Goal: Task Accomplishment & Management: Complete application form

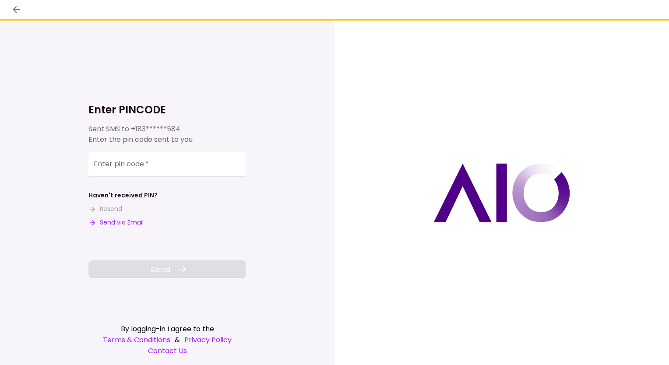
click at [116, 224] on button "Send via Email" at bounding box center [115, 222] width 55 height 9
click at [149, 168] on input "Enter pin code   *" at bounding box center [167, 165] width 158 height 25
paste input "******"
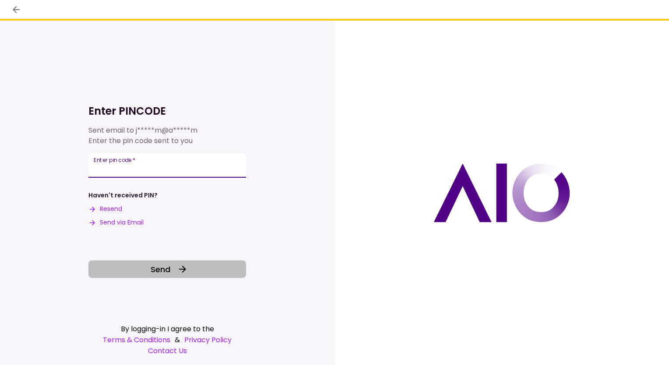
type input "******"
click at [148, 269] on button "Send" at bounding box center [167, 270] width 158 height 18
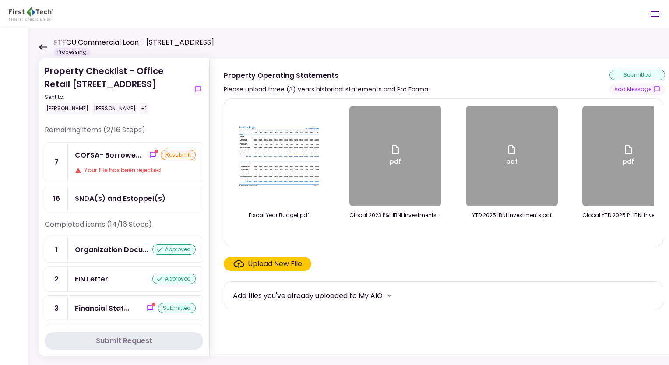
click at [149, 163] on div "COFSA- Borrowe... resubmit Your file has been rejected" at bounding box center [135, 162] width 135 height 39
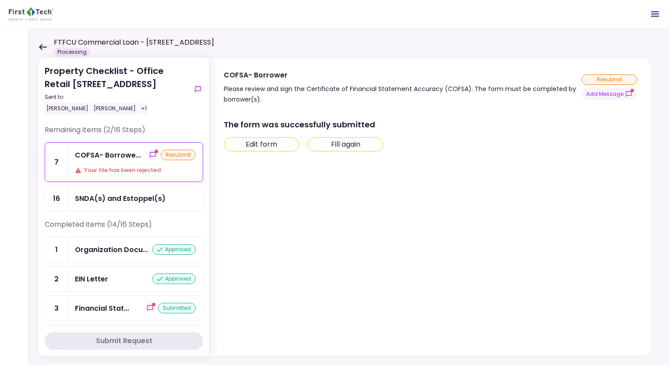
click at [321, 142] on button "Fill again" at bounding box center [345, 145] width 75 height 14
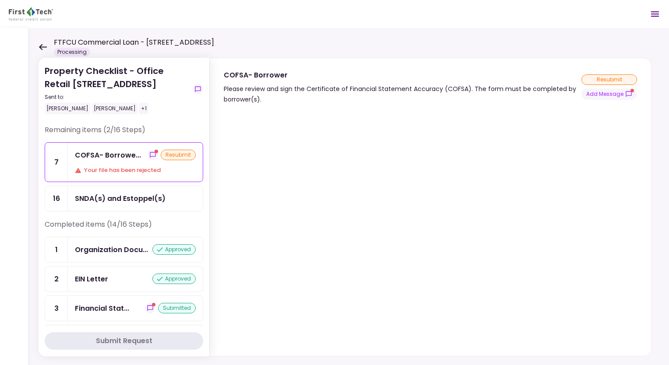
click at [76, 154] on div "COFSA- Borrowe..." at bounding box center [108, 155] width 66 height 11
click at [85, 194] on div "SNDA(s) and Estoppel(s)" at bounding box center [120, 198] width 91 height 11
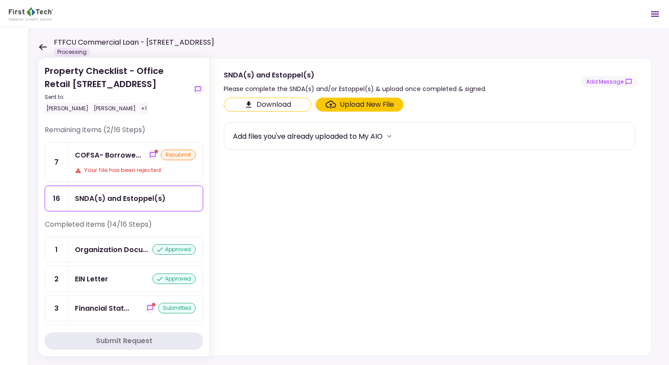
click at [98, 161] on div "COFSA- Borrowe... resubmit Your file has been rejected" at bounding box center [135, 162] width 135 height 39
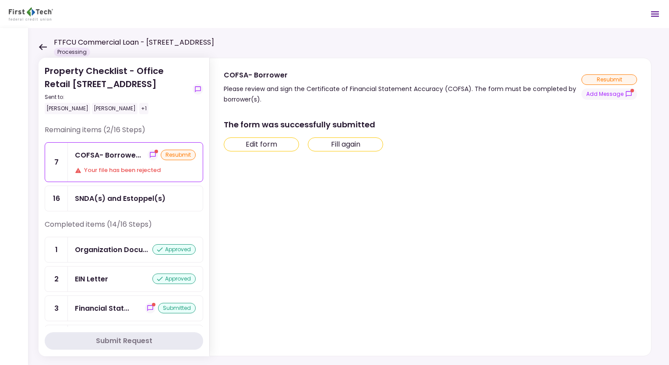
click at [334, 143] on button "Fill again" at bounding box center [345, 145] width 75 height 14
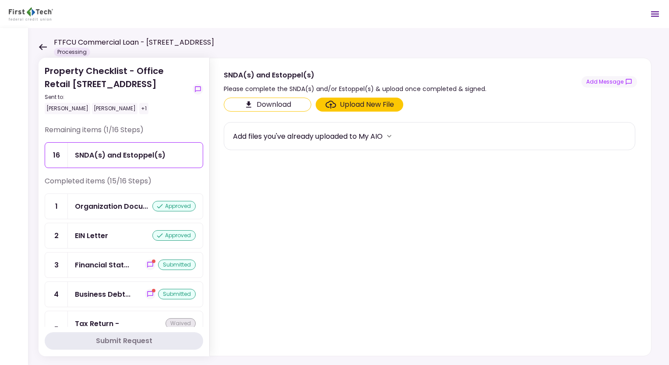
click at [46, 46] on icon at bounding box center [43, 47] width 8 height 6
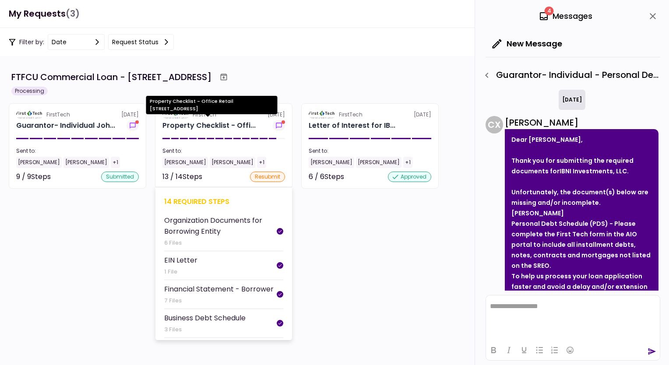
scroll to position [458, 0]
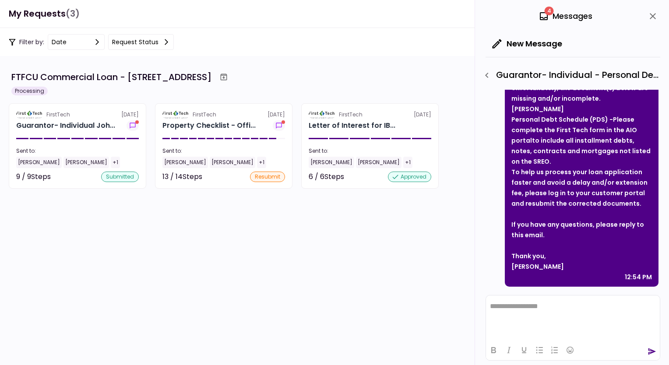
drag, startPoint x: 84, startPoint y: 133, endPoint x: 47, endPoint y: 120, distance: 38.9
click at [47, 120] on section "FirstTech [DATE] Guarantor- Individual Joh... Sent to: [PERSON_NAME] [PERSON_NA…" at bounding box center [78, 145] width 138 height 85
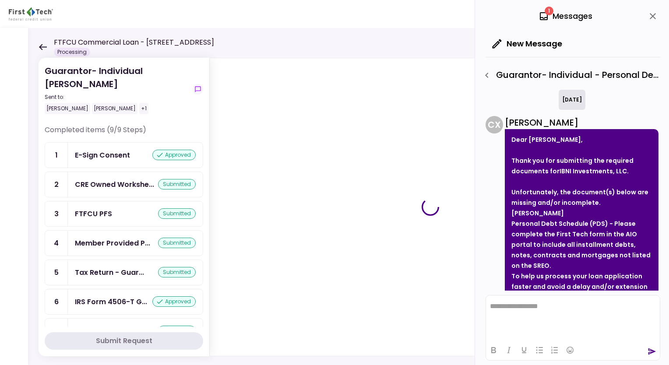
scroll to position [458, 0]
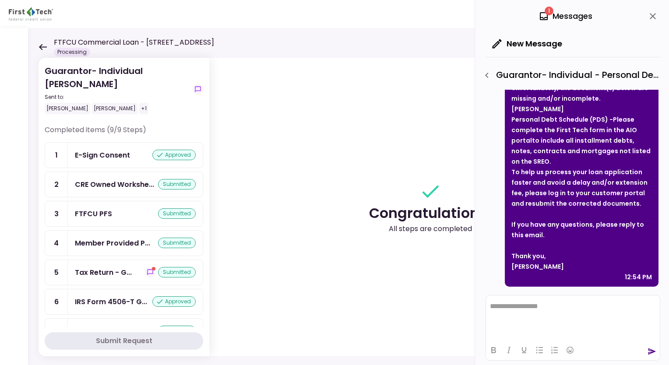
scroll to position [80, 0]
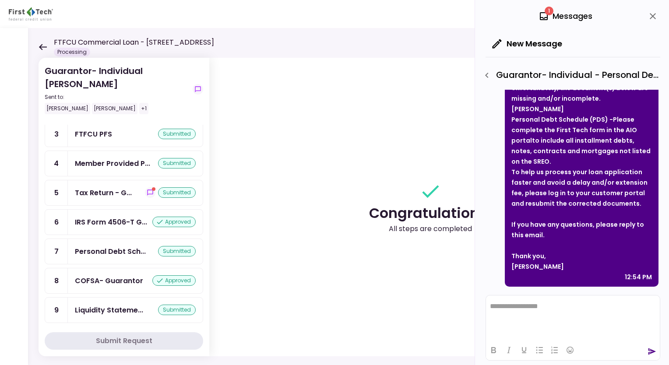
click at [42, 47] on icon at bounding box center [43, 47] width 8 height 6
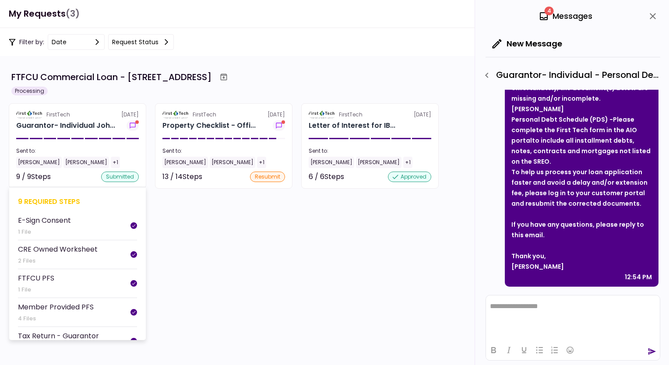
click at [77, 113] on div "FirstTech [DATE]" at bounding box center [77, 115] width 123 height 8
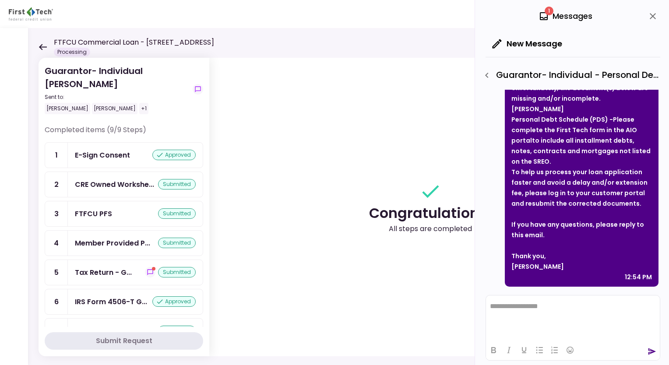
click at [46, 46] on icon at bounding box center [43, 47] width 8 height 6
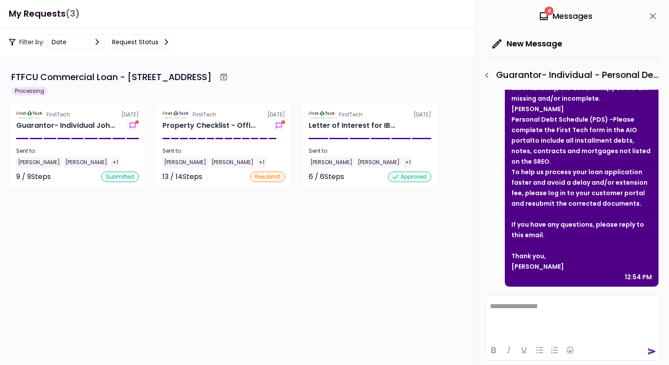
click at [636, 175] on div "To help us process your loan application faster and avoid a delay and/or extens…" at bounding box center [582, 188] width 141 height 42
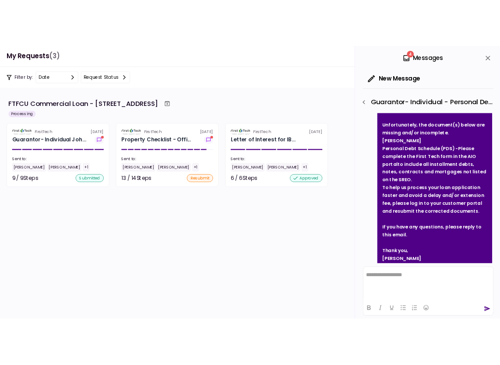
scroll to position [458, 0]
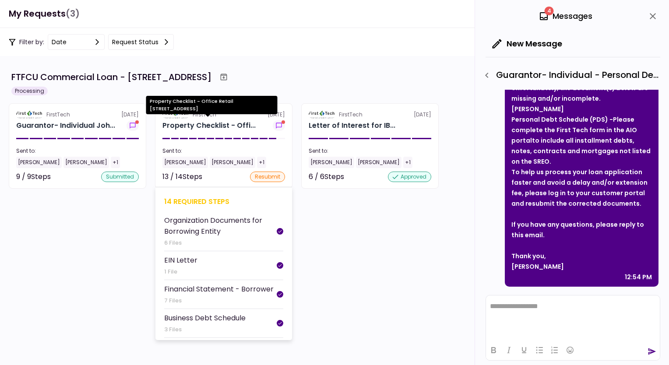
click at [238, 124] on div "Property Checklist - Offi..." at bounding box center [209, 125] width 93 height 11
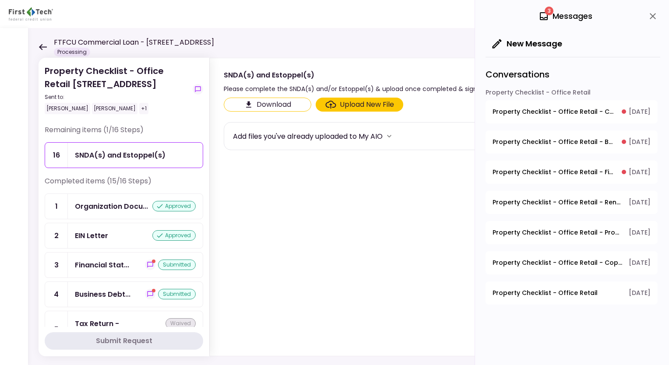
click at [251, 103] on icon "Click here to download the document" at bounding box center [248, 104] width 9 height 9
click at [655, 14] on icon "close" at bounding box center [653, 16] width 11 height 11
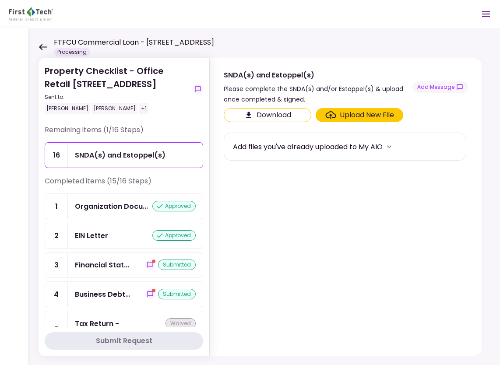
click at [43, 49] on icon at bounding box center [43, 47] width 8 height 7
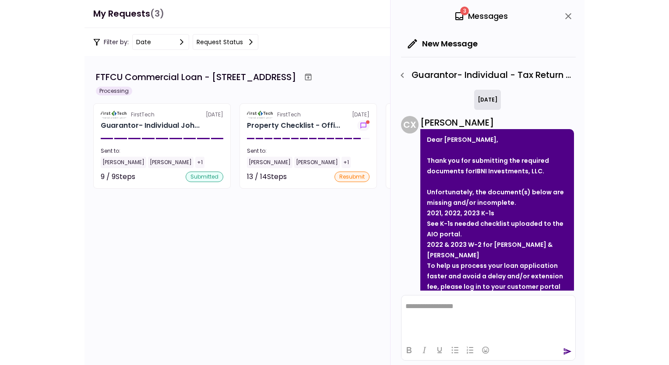
scroll to position [1171, 0]
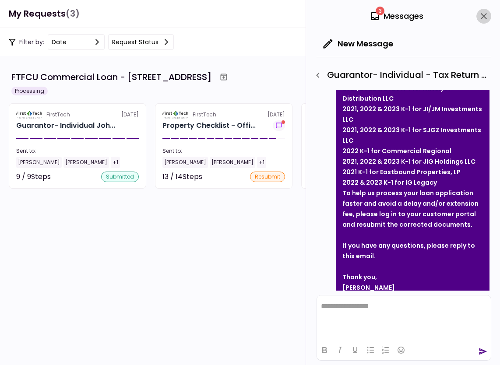
click at [486, 18] on icon "close" at bounding box center [484, 16] width 11 height 11
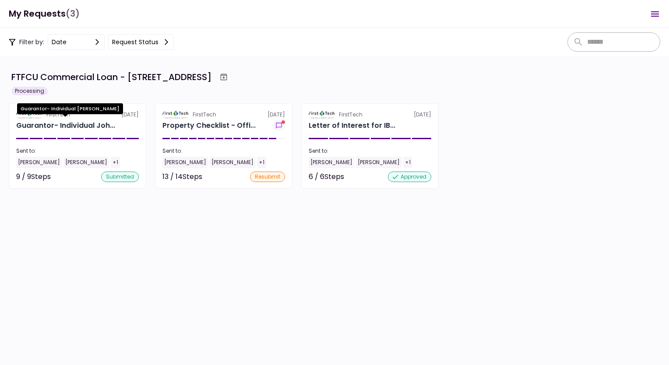
click at [101, 120] on div "Guarantor- Individual [PERSON_NAME]" at bounding box center [70, 111] width 106 height 17
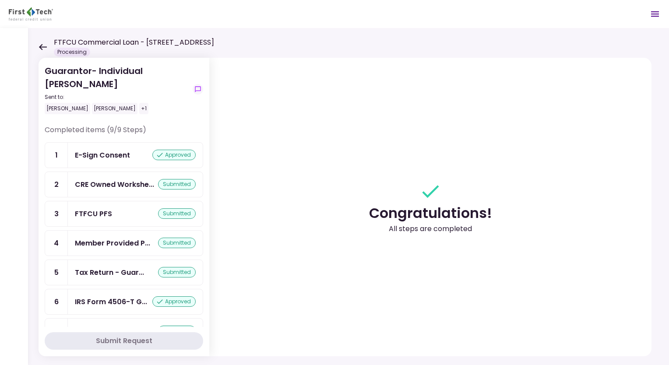
click at [43, 49] on icon at bounding box center [43, 47] width 8 height 7
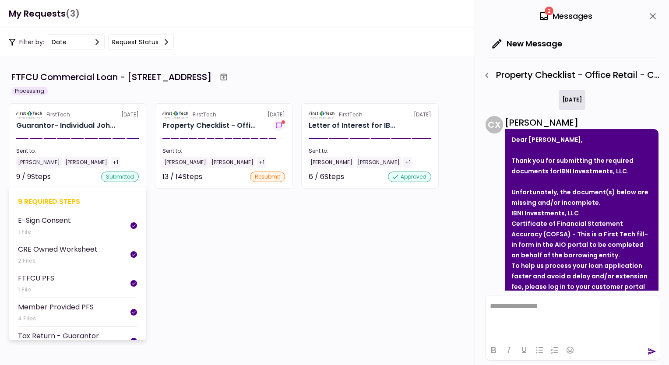
scroll to position [437, 0]
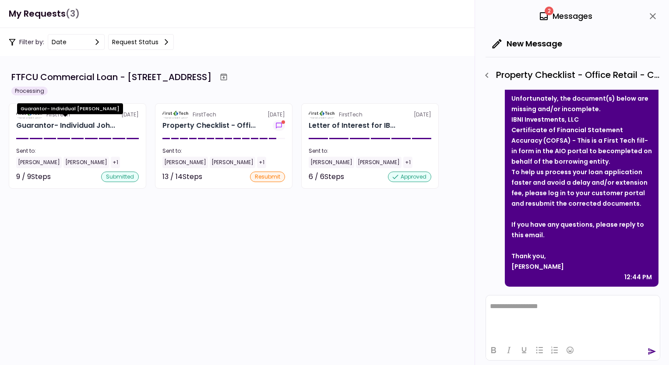
click at [76, 117] on div "Guarantor- Individual [PERSON_NAME]" at bounding box center [70, 111] width 106 height 17
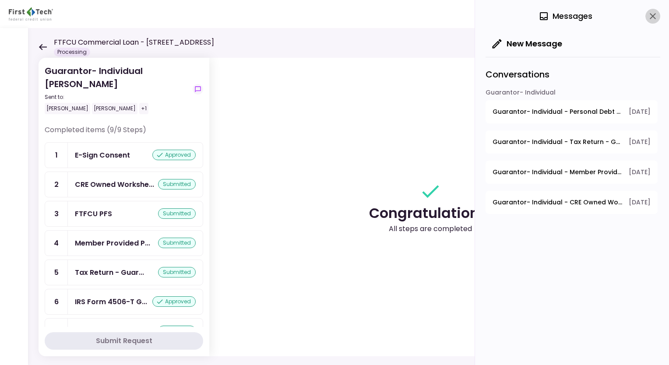
click at [651, 19] on icon "close" at bounding box center [653, 16] width 11 height 11
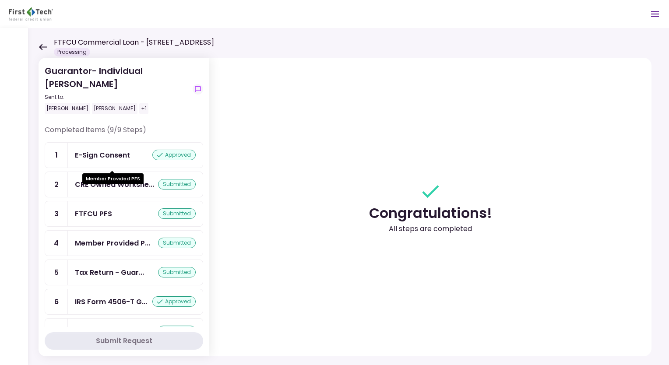
scroll to position [80, 0]
